Goal: Transaction & Acquisition: Purchase product/service

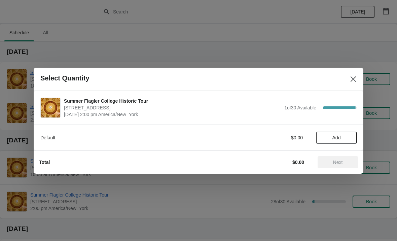
click at [340, 129] on div "Default $0.00 Add" at bounding box center [198, 134] width 316 height 19
click at [343, 137] on span "Add" at bounding box center [336, 137] width 28 height 5
click at [346, 138] on icon at bounding box center [347, 137] width 7 height 7
click at [346, 154] on div "Total $30.00 Next" at bounding box center [196, 159] width 324 height 17
click at [318, 158] on button "Next" at bounding box center [337, 162] width 40 height 12
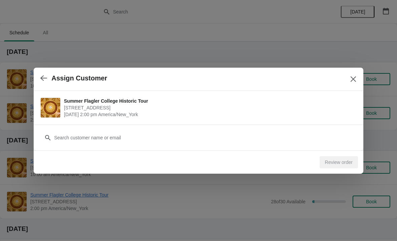
click at [171, 125] on div "Customer" at bounding box center [198, 134] width 316 height 19
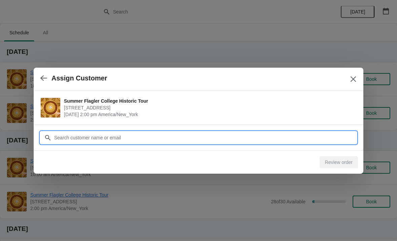
click at [154, 135] on input "Customer" at bounding box center [205, 137] width 302 height 12
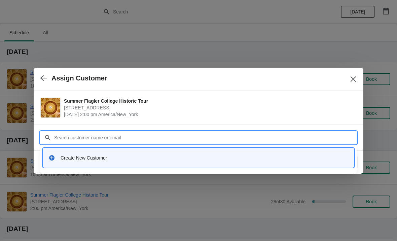
click at [119, 152] on div "Create New Customer" at bounding box center [198, 158] width 305 height 14
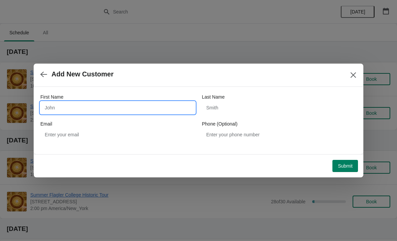
click at [99, 109] on input "First Name" at bounding box center [117, 107] width 155 height 12
type input "[PERSON_NAME]"
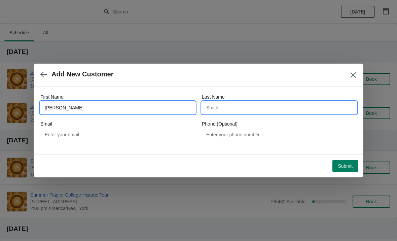
click at [248, 110] on input "Last Name" at bounding box center [279, 107] width 155 height 12
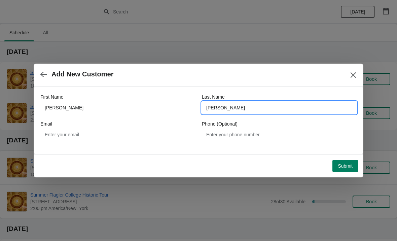
type input "[PERSON_NAME]"
click at [351, 158] on div "Submit" at bounding box center [196, 164] width 321 height 15
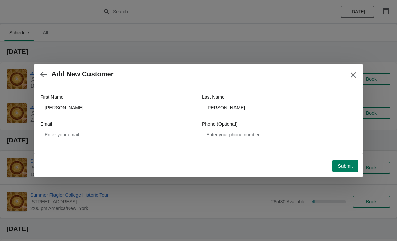
click at [342, 165] on span "Submit" at bounding box center [344, 165] width 15 height 5
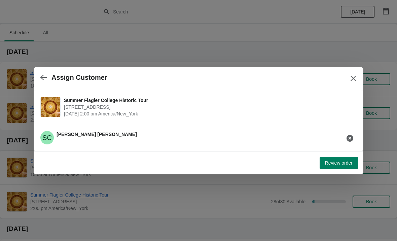
click at [334, 168] on button "Review order" at bounding box center [338, 163] width 38 height 12
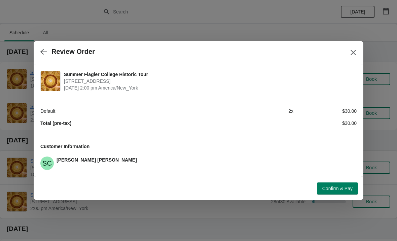
click at [335, 185] on span "Confirm & Pay" at bounding box center [337, 187] width 30 height 5
